Goal: Task Accomplishment & Management: Use online tool/utility

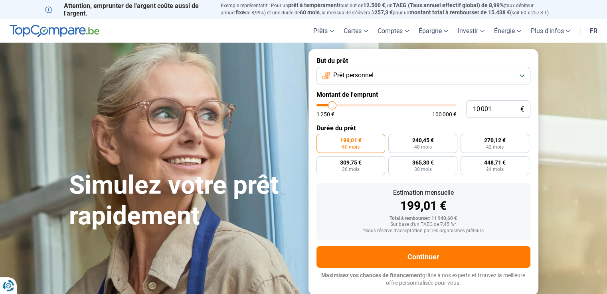
type input "46 000"
type input "46000"
click at [380, 106] on input "range" at bounding box center [386, 105] width 140 height 2
radio input "false"
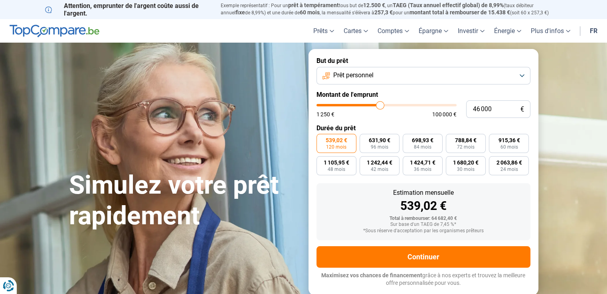
type input "54 500"
type input "54500"
click at [391, 106] on input "range" at bounding box center [386, 105] width 140 height 2
type input "41 000"
type input "41000"
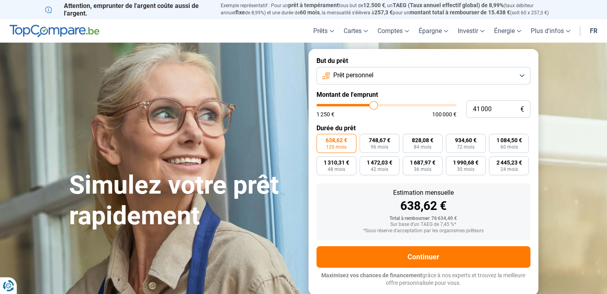
click at [373, 105] on input "range" at bounding box center [386, 105] width 140 height 2
click at [440, 110] on div "1 250 € 100 000 €" at bounding box center [386, 110] width 140 height 13
drag, startPoint x: 440, startPoint y: 110, endPoint x: 388, endPoint y: 106, distance: 52.4
click at [388, 106] on div "1 250 € 100 000 €" at bounding box center [386, 110] width 140 height 13
type input "52 250"
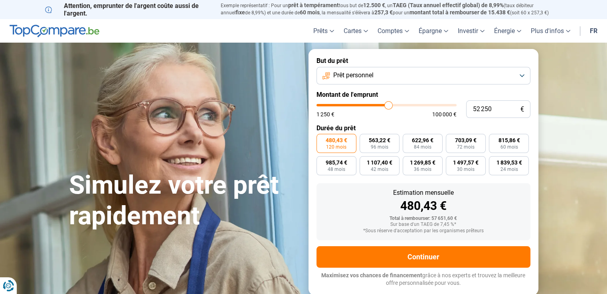
type input "52250"
click at [388, 106] on input "range" at bounding box center [386, 105] width 140 height 2
click at [498, 143] on span "1 039,73 €" at bounding box center [509, 141] width 26 height 6
click at [494, 139] on input "1 039,73 € 60 mois" at bounding box center [491, 136] width 5 height 5
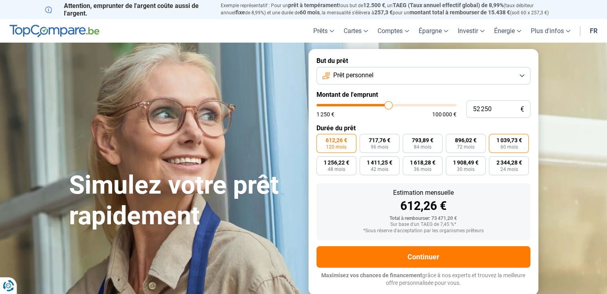
radio input "true"
